Goal: Check status: Check status

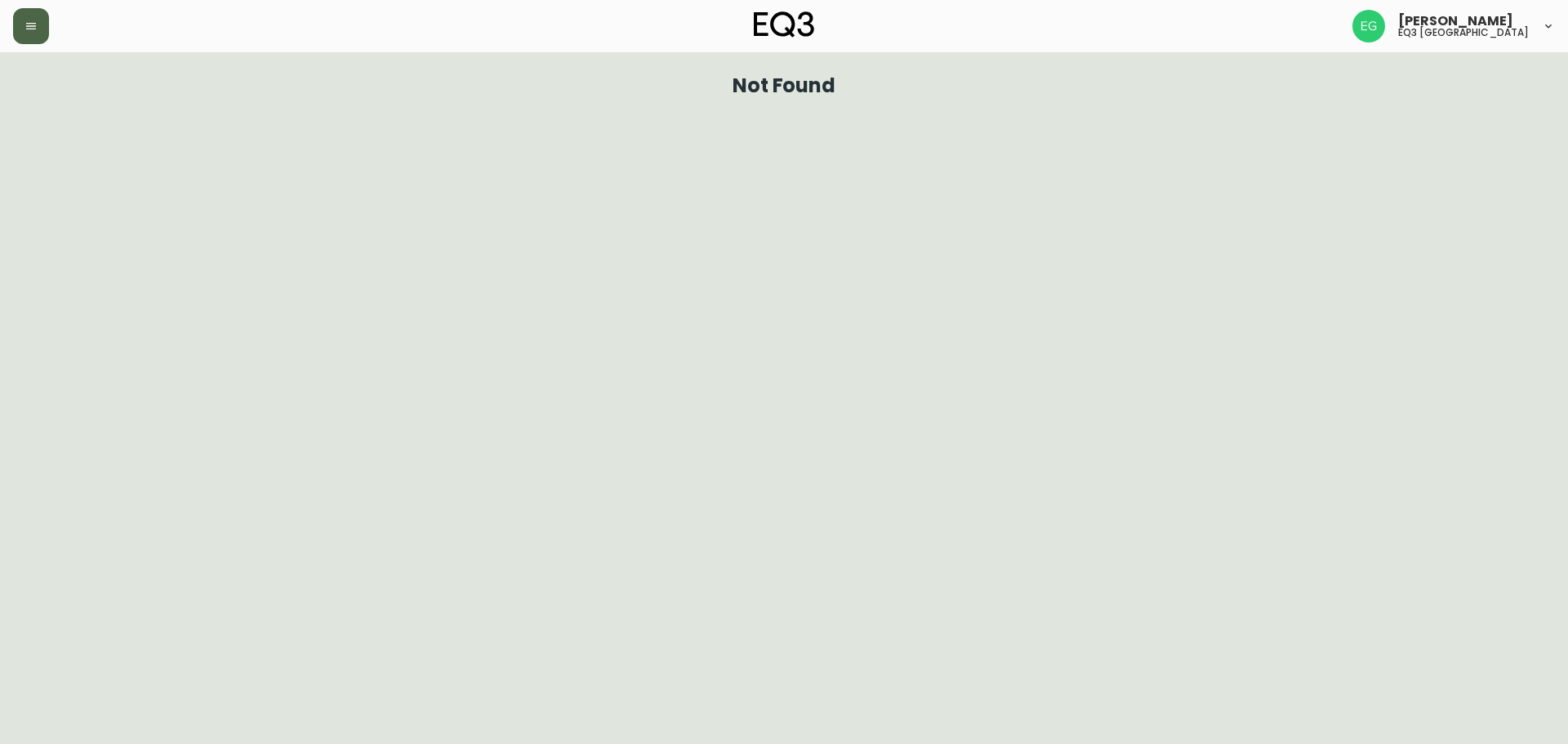
click at [31, 42] on button "button" at bounding box center [31, 26] width 36 height 36
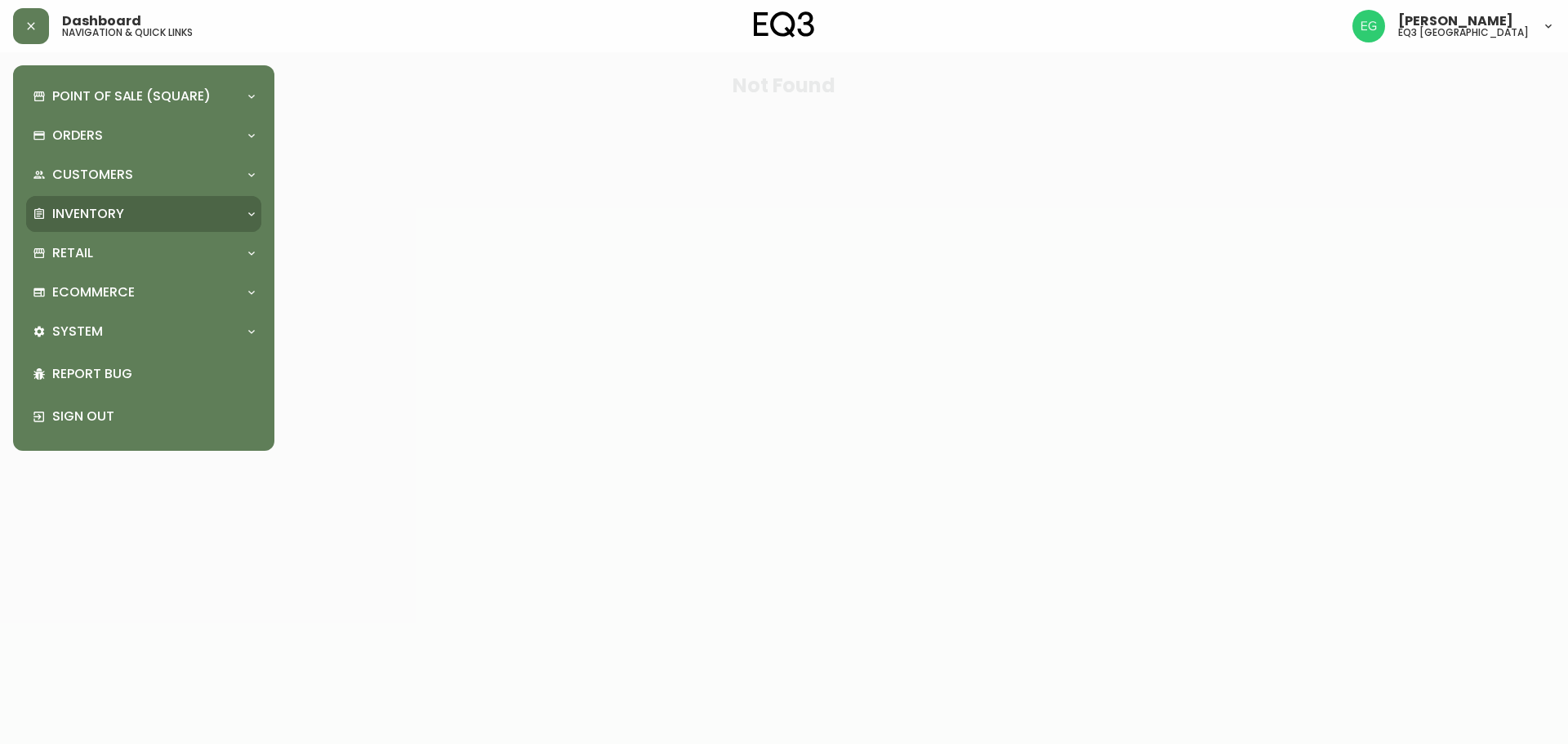
click at [147, 210] on div "Inventory" at bounding box center [136, 214] width 206 height 18
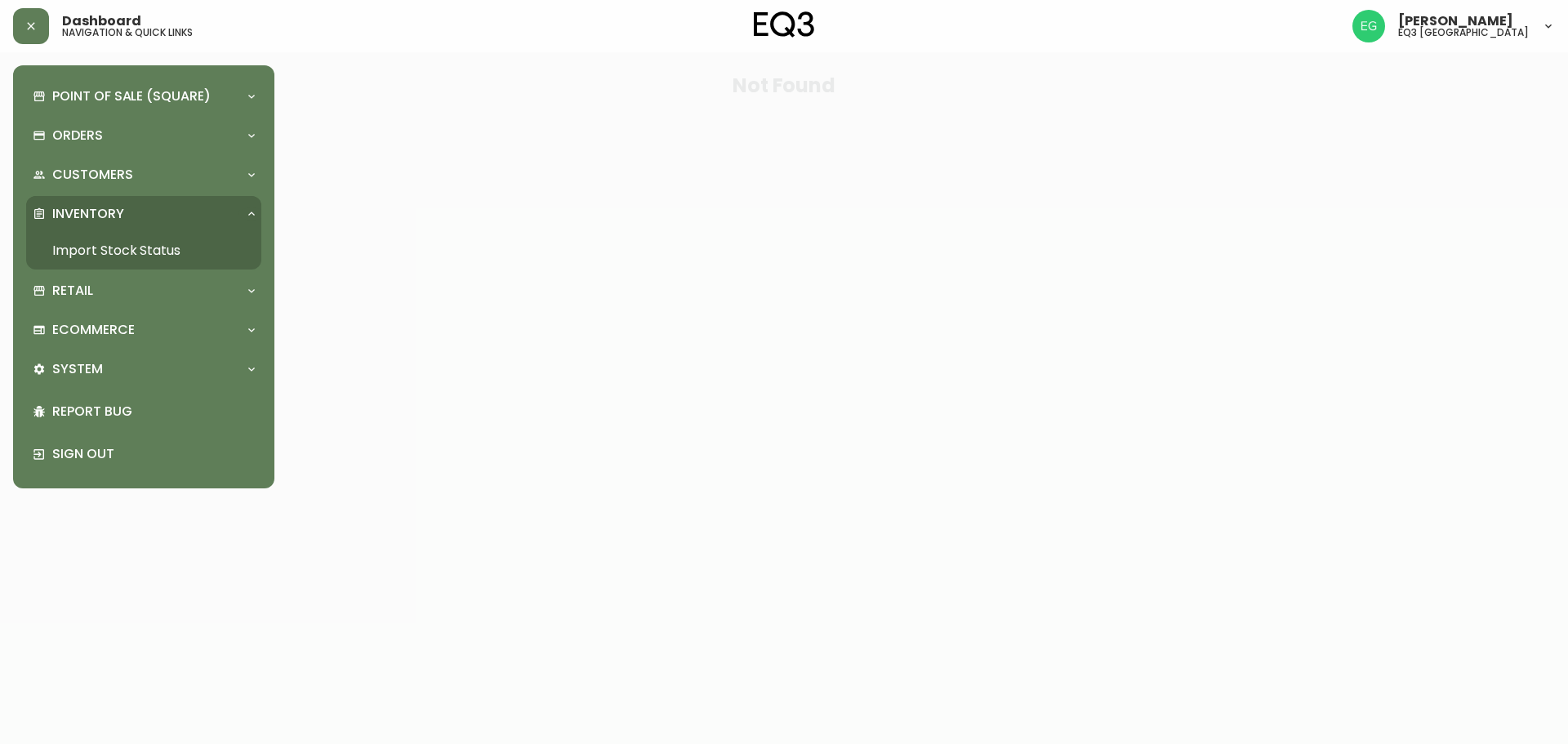
click at [151, 240] on link "Import Stock Status" at bounding box center [143, 250] width 235 height 38
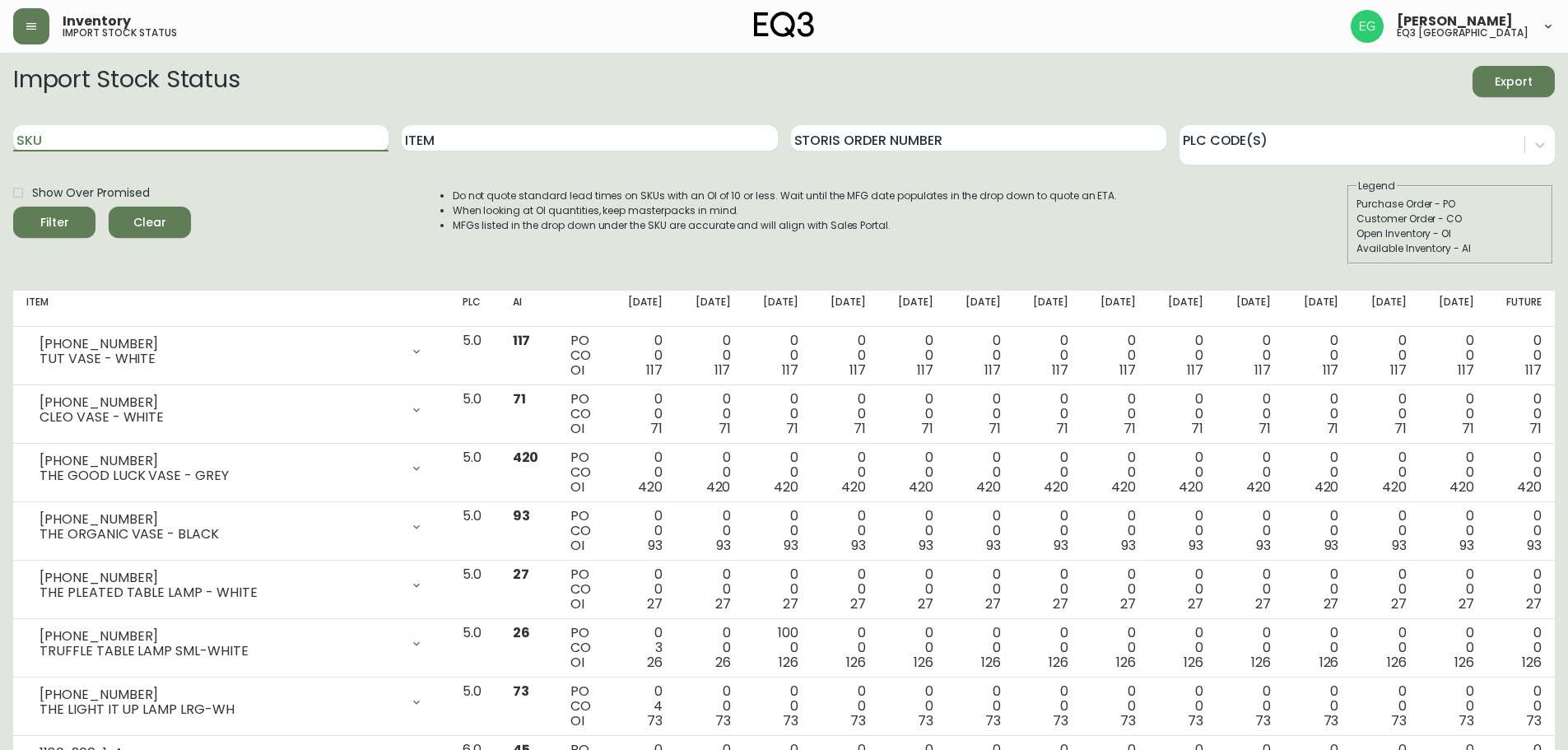
click at [280, 138] on input "SKU" at bounding box center [200, 138] width 375 height 26
paste input "[PHONE_NUMBER]"
type input "[PHONE_NUMBER]"
click at [13, 206] on button "Filter" at bounding box center [54, 221] width 83 height 31
